Goal: Check status: Check status

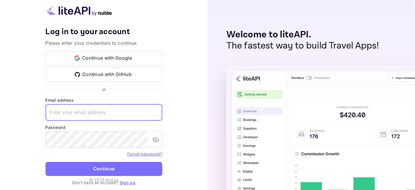
type input "[EMAIL_ADDRESS][DOMAIN_NAME]"
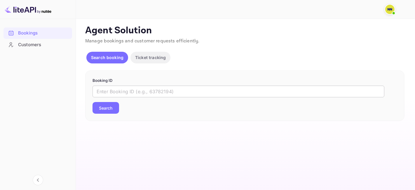
click at [115, 90] on input "text" at bounding box center [238, 91] width 292 height 12
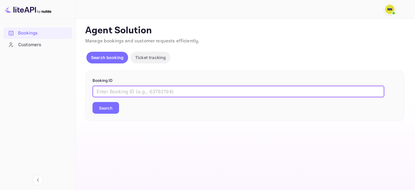
paste input "6821290"
type input "6821290"
click at [108, 109] on button "Search" at bounding box center [105, 108] width 27 height 12
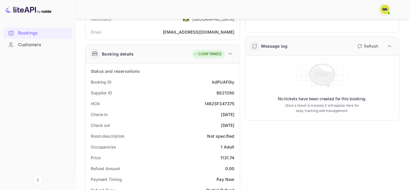
scroll to position [65, 0]
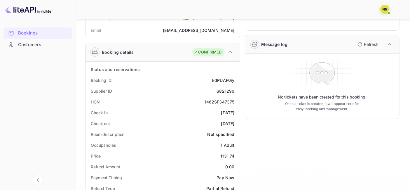
click at [218, 101] on div "1462SF347375" at bounding box center [219, 102] width 30 height 6
copy div "1462SF347375"
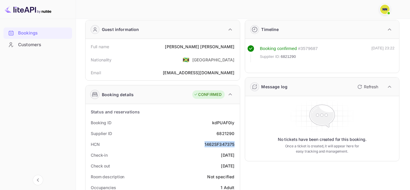
scroll to position [0, 0]
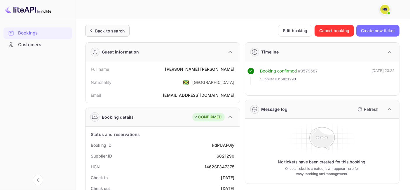
click at [102, 30] on div "Back to search" at bounding box center [109, 31] width 29 height 6
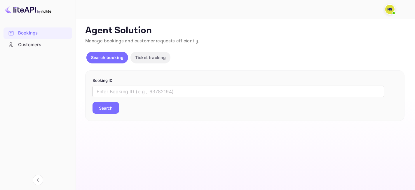
click at [108, 88] on input "text" at bounding box center [238, 91] width 292 height 12
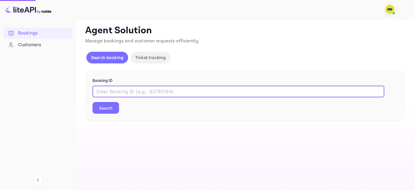
paste input "6820807"
type input "6820807"
click at [109, 108] on button "Search" at bounding box center [105, 108] width 27 height 12
